Goal: Task Accomplishment & Management: Manage account settings

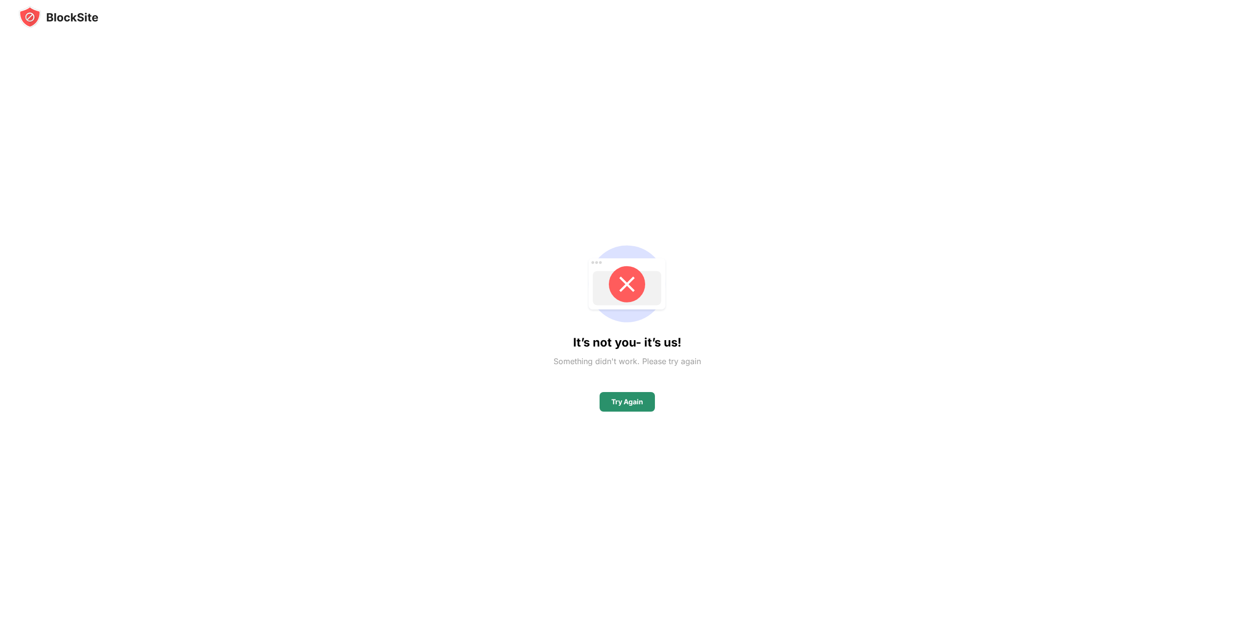
click at [640, 404] on div "Try Again" at bounding box center [627, 402] width 32 height 8
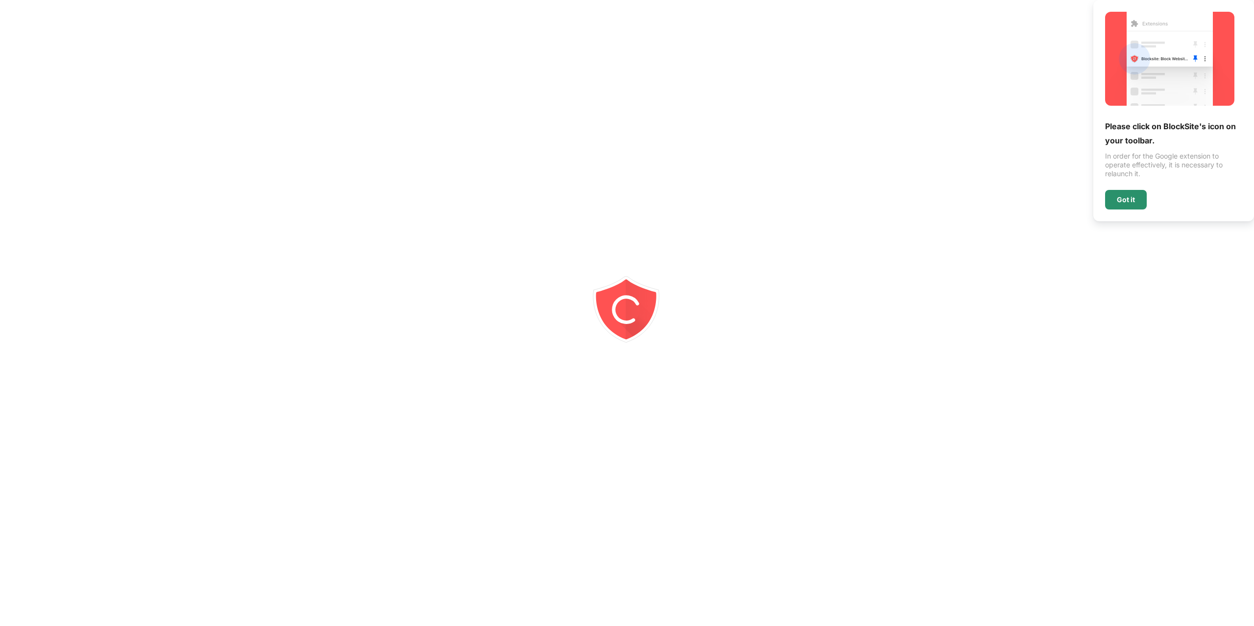
click at [1134, 193] on div "Got it" at bounding box center [1126, 200] width 42 height 20
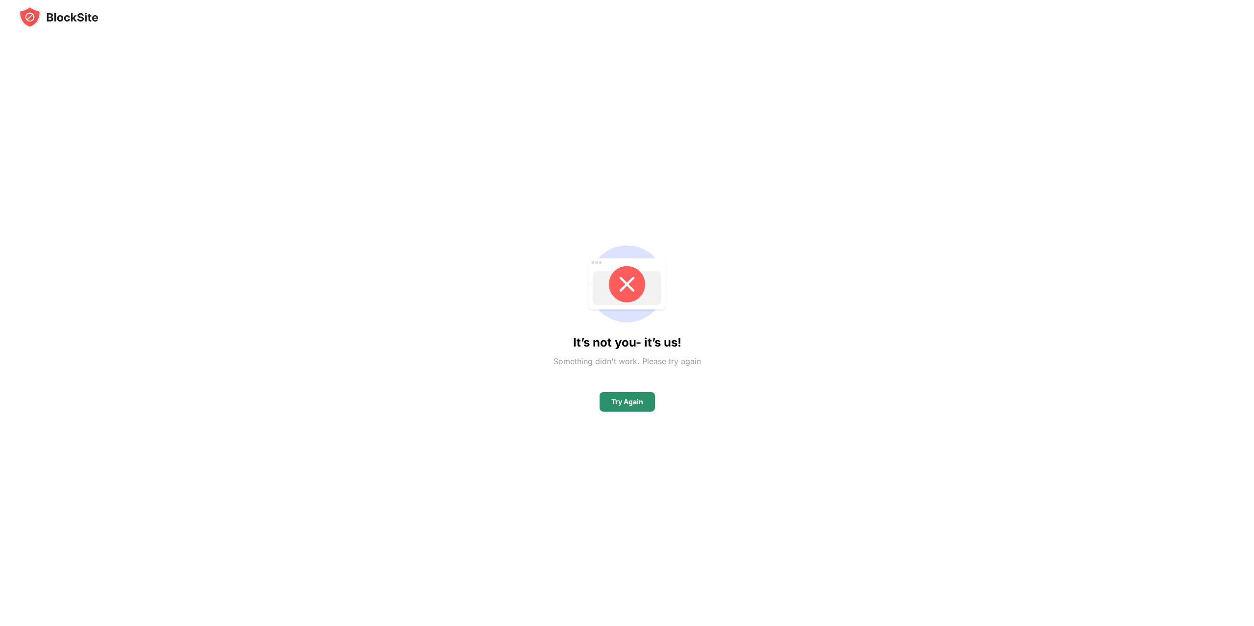
click at [648, 395] on div "Try Again" at bounding box center [627, 402] width 55 height 20
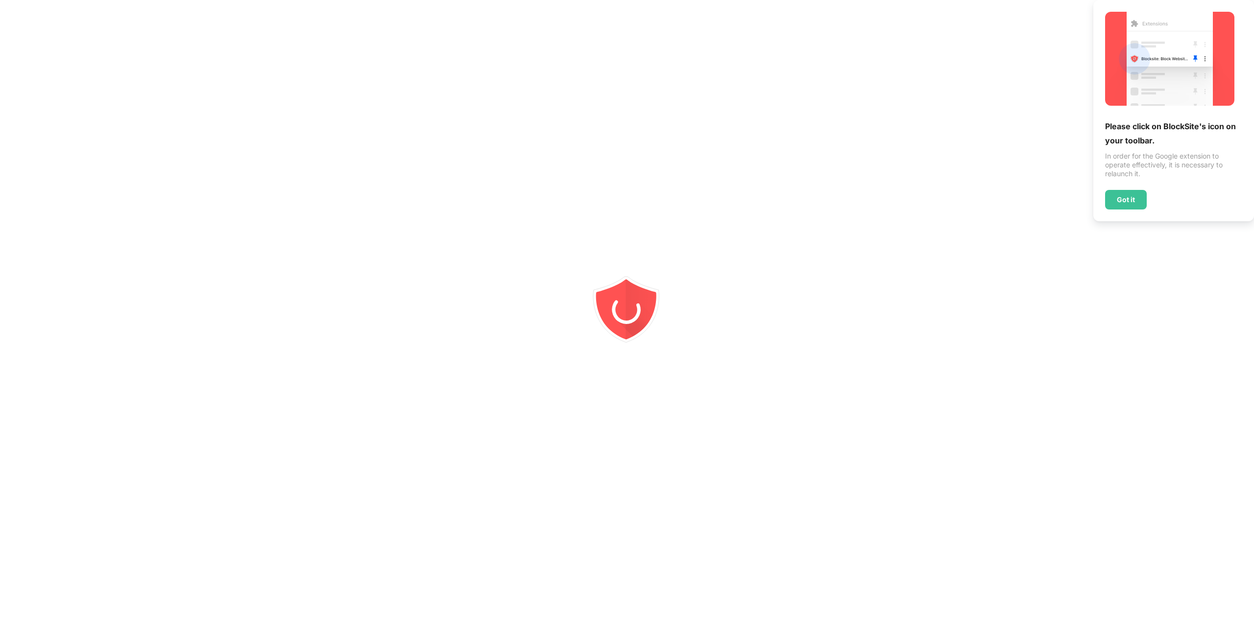
click at [854, 182] on div at bounding box center [627, 313] width 1254 height 626
click at [1129, 202] on div "Got it" at bounding box center [1126, 200] width 18 height 8
